Goal: Navigation & Orientation: Understand site structure

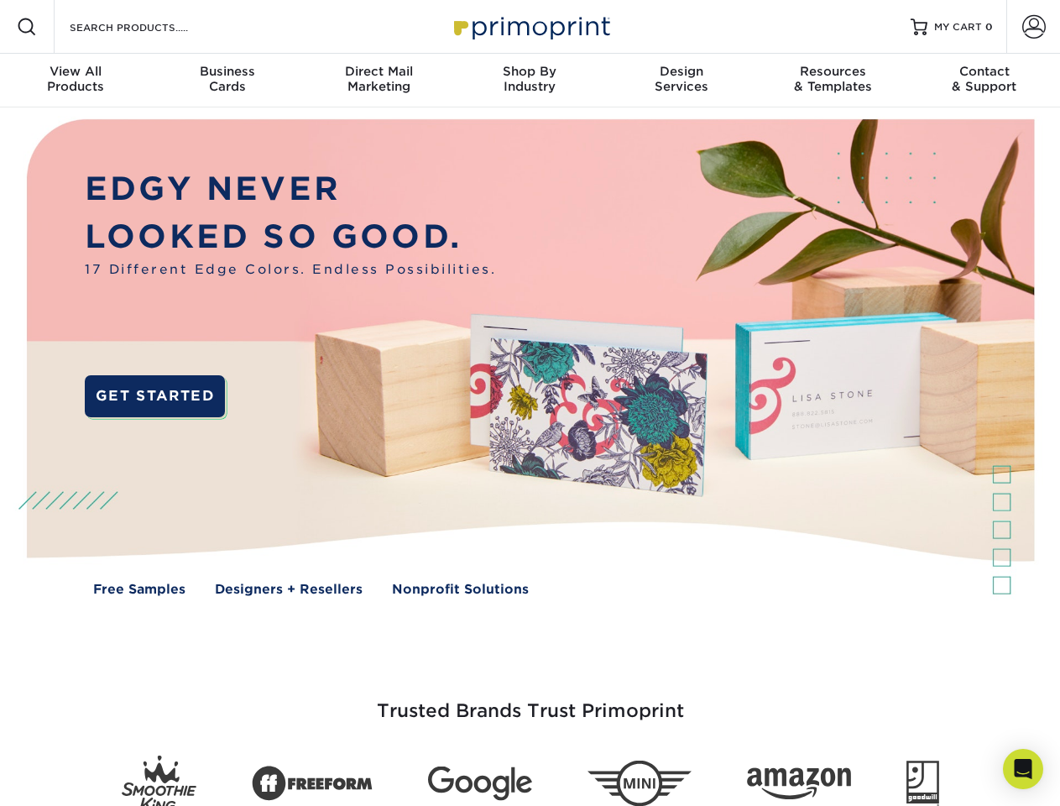
click at [530, 403] on img at bounding box center [530, 369] width 1050 height 525
click at [27, 27] on span at bounding box center [27, 27] width 20 height 20
click at [1034, 27] on span at bounding box center [1035, 27] width 24 height 24
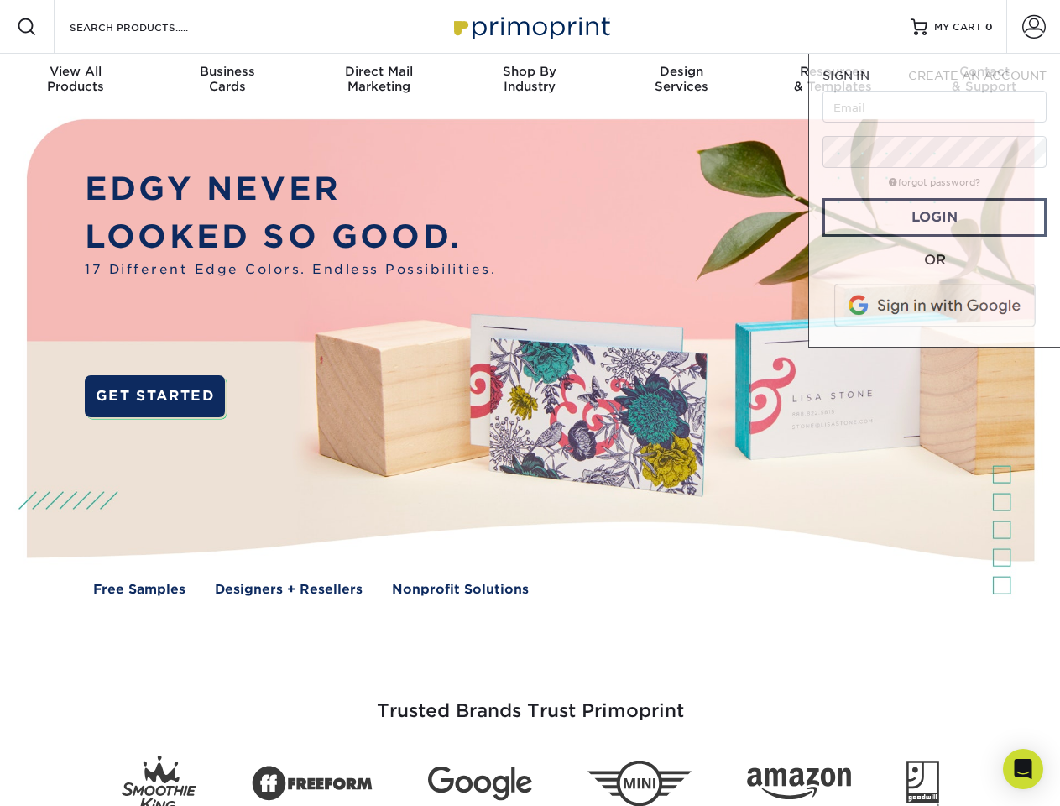
click at [76, 81] on div "View All Products" at bounding box center [75, 79] width 151 height 30
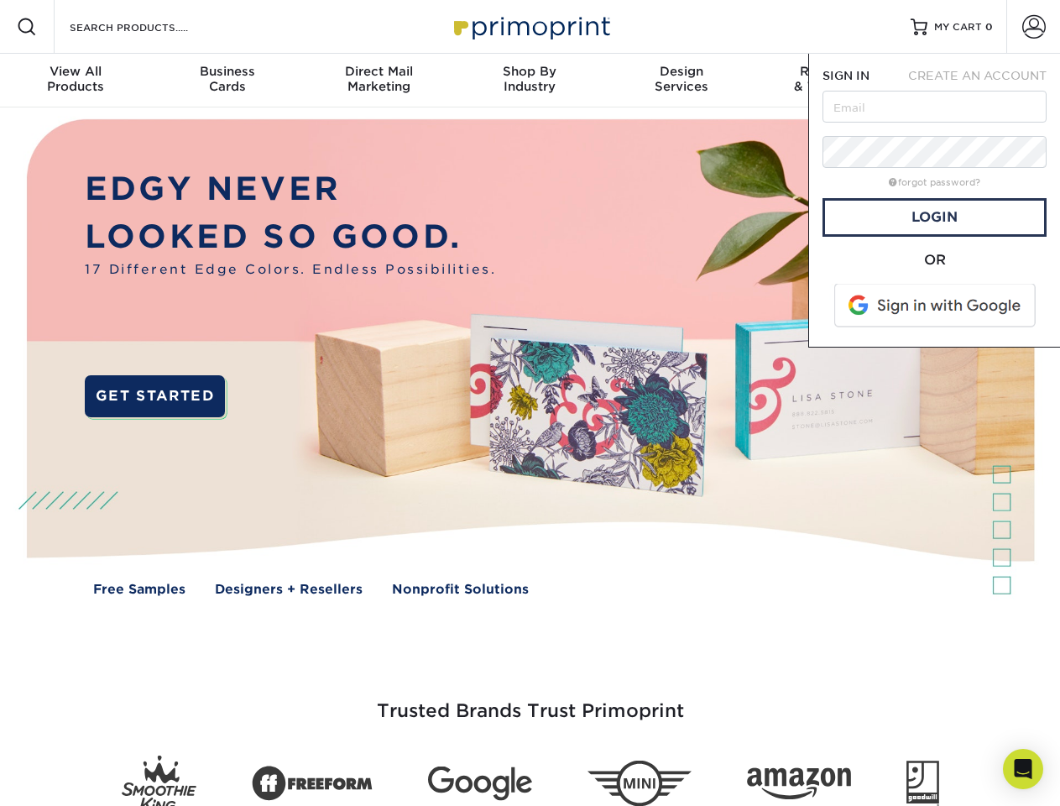
click at [227, 81] on div "Business Cards" at bounding box center [226, 79] width 151 height 30
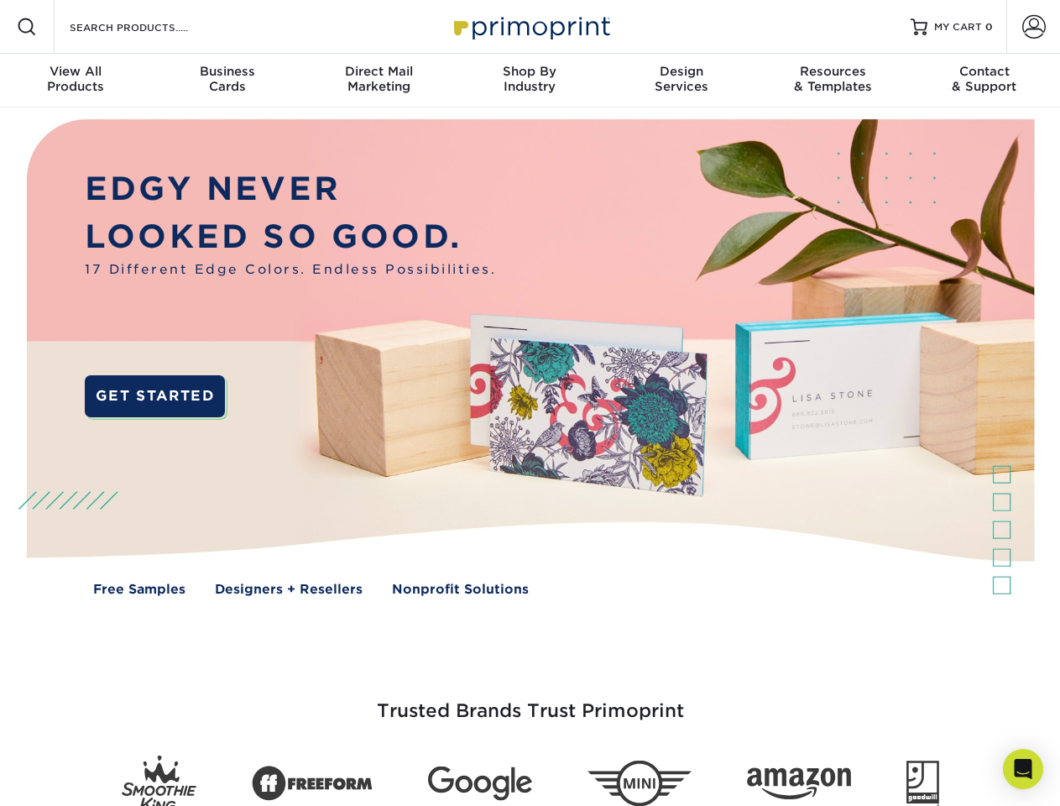
click at [379, 81] on div "Direct Mail Marketing" at bounding box center [378, 79] width 151 height 30
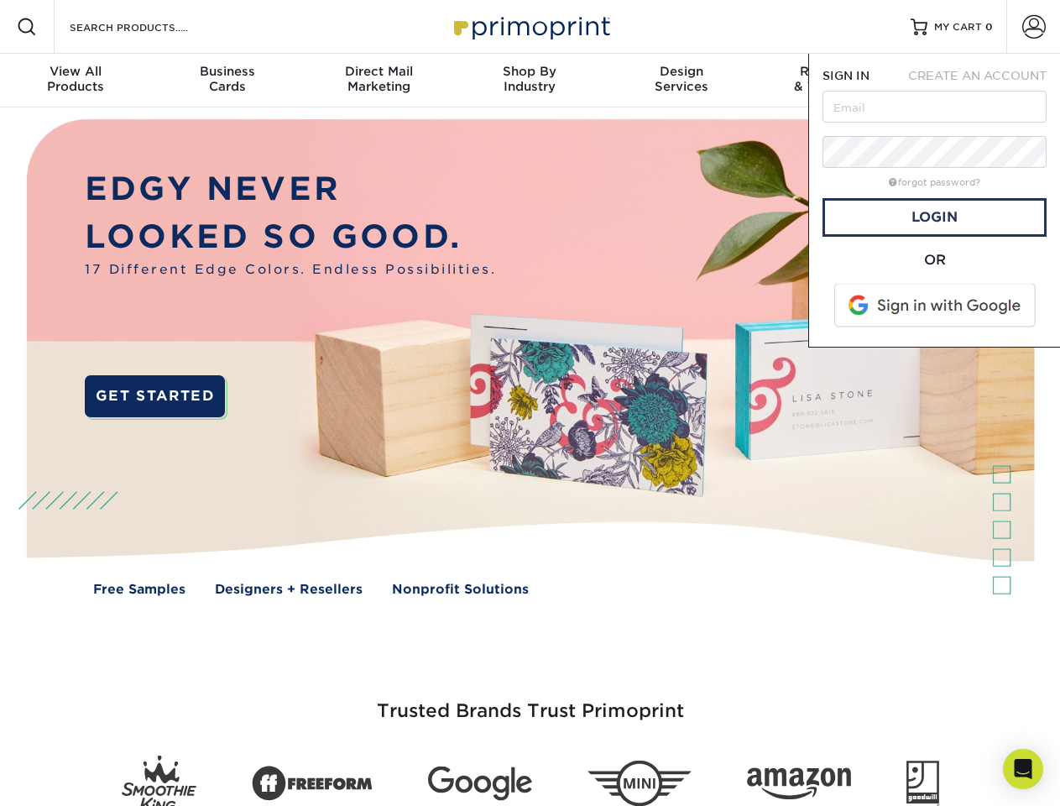
click at [530, 81] on div "Shop By Industry" at bounding box center [529, 79] width 151 height 30
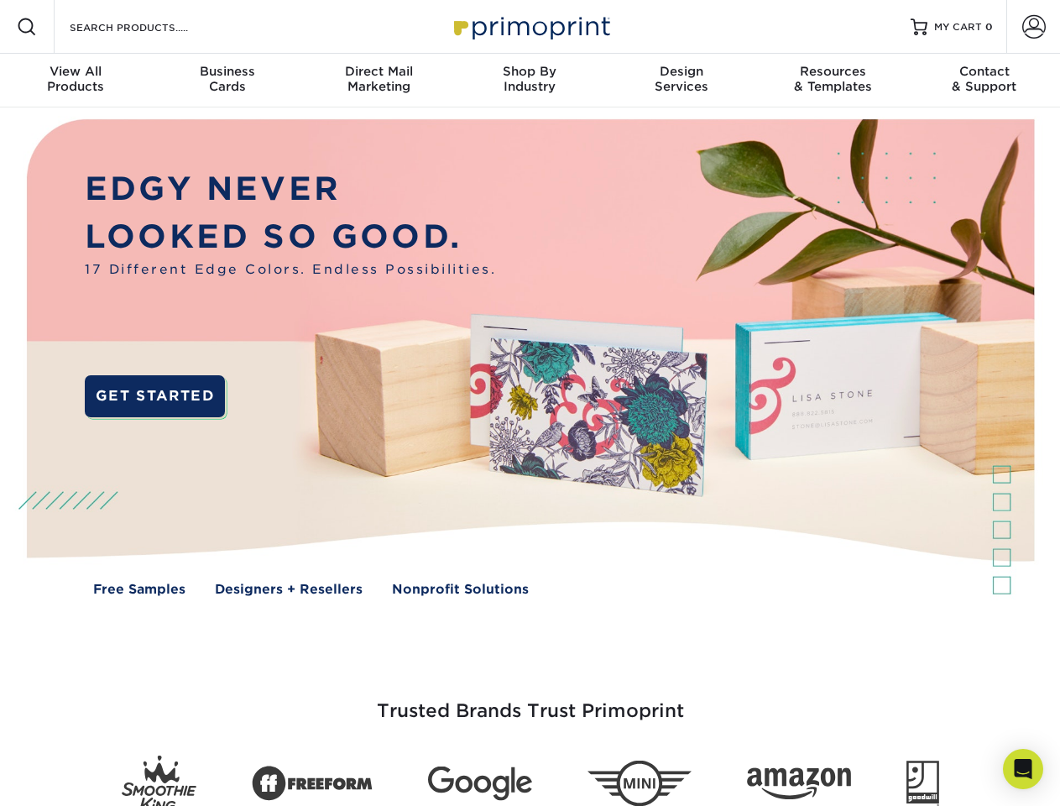
click at [682, 81] on div "Design Services" at bounding box center [681, 79] width 151 height 30
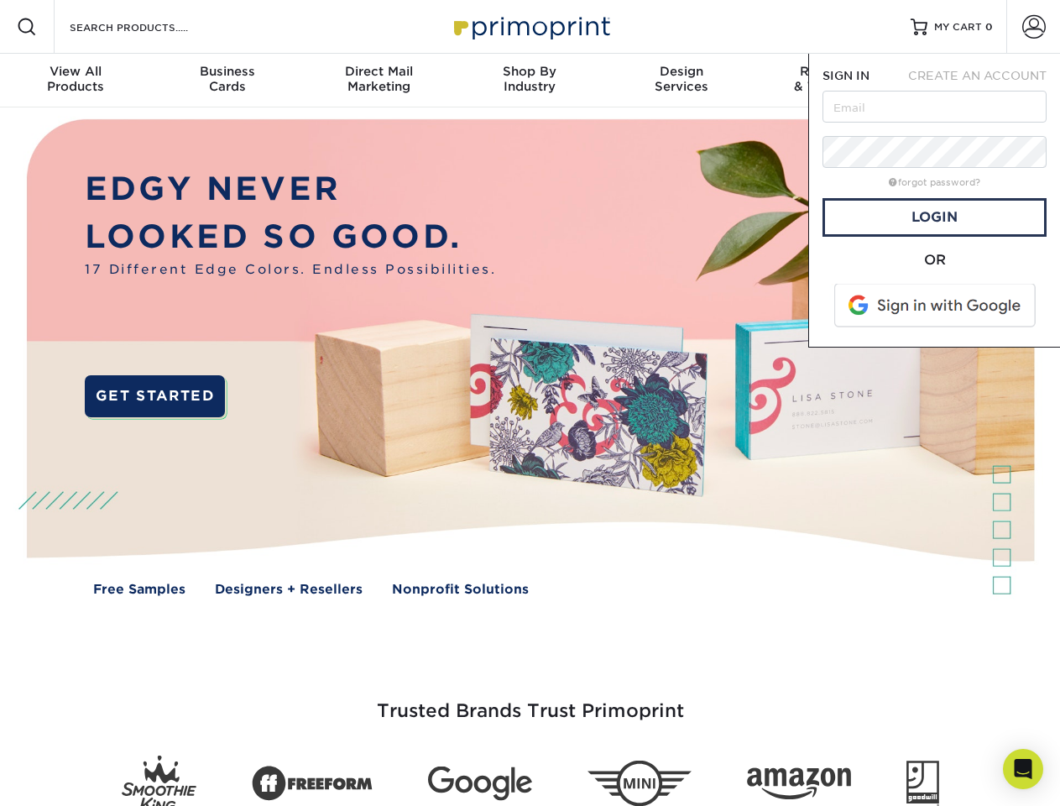
click at [833, 81] on span "SIGN IN" at bounding box center [846, 75] width 47 height 13
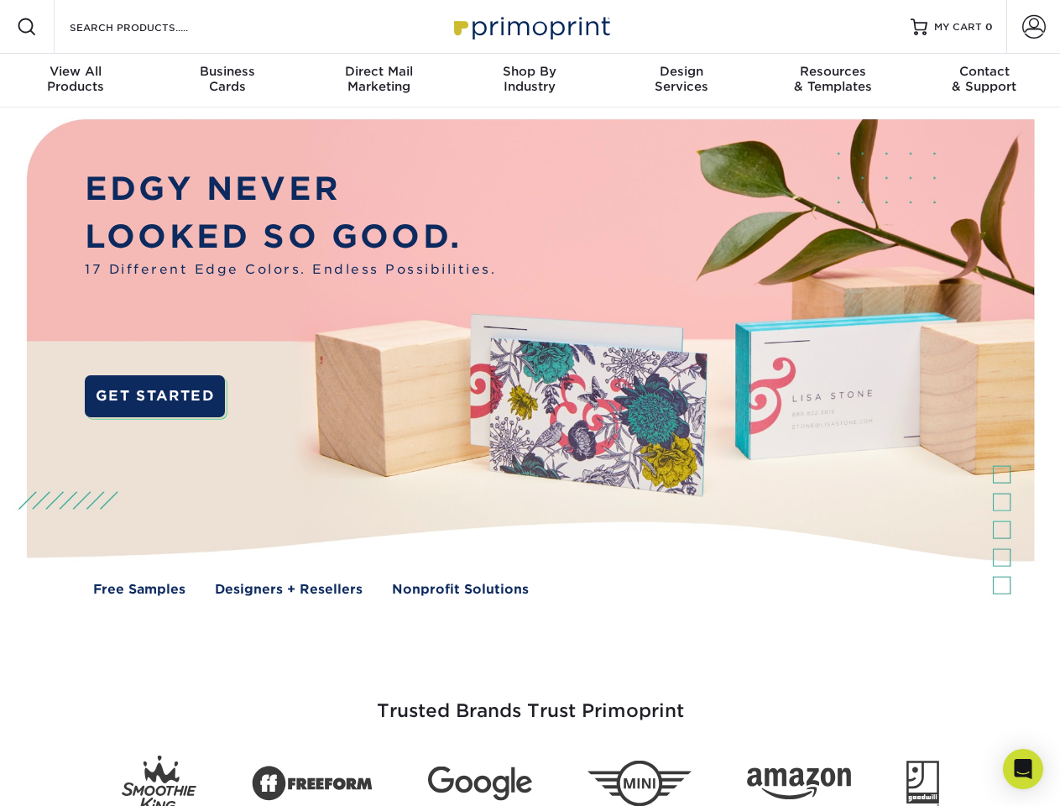
click at [985, 81] on div "Contact & Support" at bounding box center [984, 79] width 151 height 30
